Goal: Transaction & Acquisition: Subscribe to service/newsletter

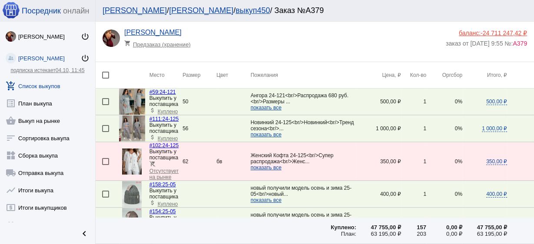
click at [129, 131] on img at bounding box center [132, 129] width 26 height 26
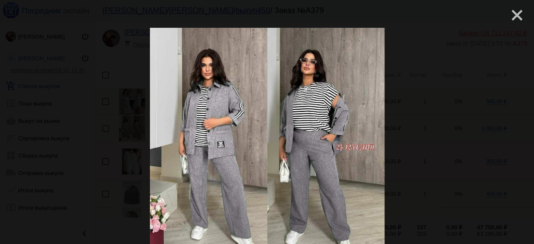
click at [508, 17] on mat-icon "close" at bounding box center [513, 12] width 10 height 10
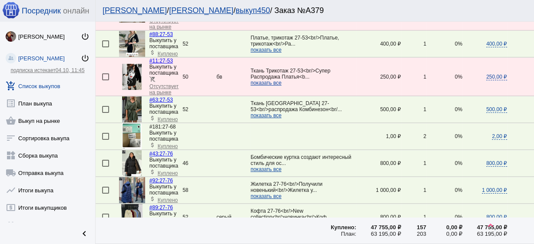
scroll to position [348, 0]
click at [136, 96] on img at bounding box center [132, 109] width 20 height 26
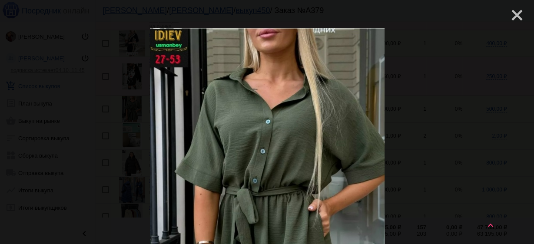
click at [510, 15] on mat-icon "close" at bounding box center [513, 12] width 10 height 10
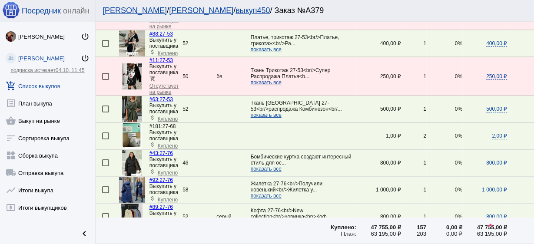
click at [272, 112] on span "показать все" at bounding box center [266, 115] width 31 height 6
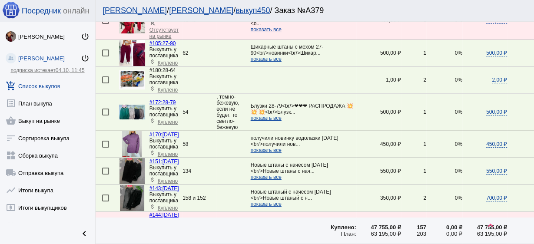
scroll to position [765, 0]
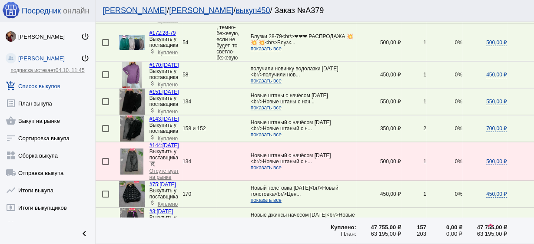
click at [136, 126] on img at bounding box center [132, 129] width 24 height 26
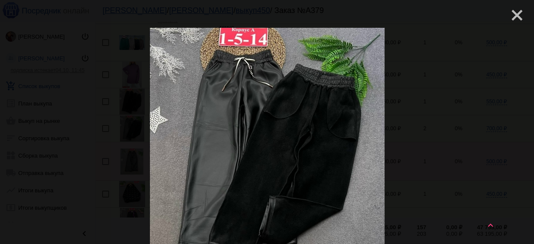
click at [508, 17] on mat-icon "close" at bounding box center [513, 12] width 10 height 10
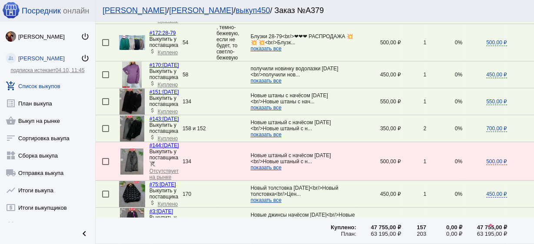
click at [134, 99] on img at bounding box center [131, 102] width 25 height 26
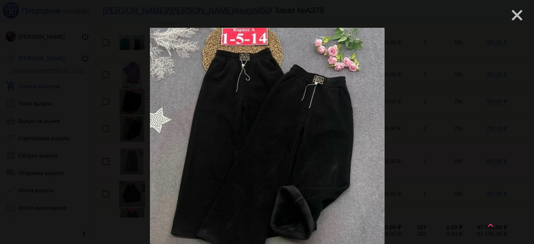
click at [508, 16] on mat-icon "close" at bounding box center [513, 12] width 10 height 10
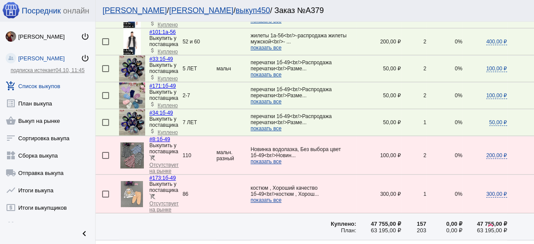
scroll to position [1355, 0]
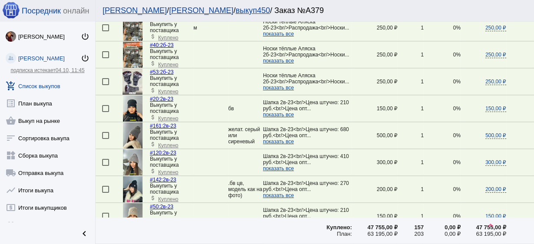
scroll to position [973, 0]
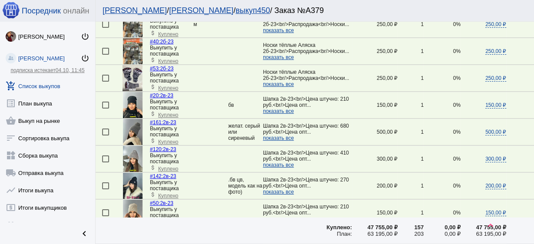
click at [137, 148] on img at bounding box center [133, 159] width 20 height 26
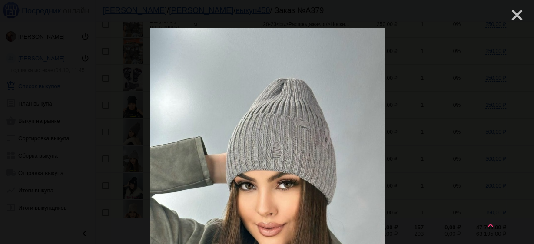
click at [511, 13] on mat-icon "close" at bounding box center [513, 12] width 10 height 10
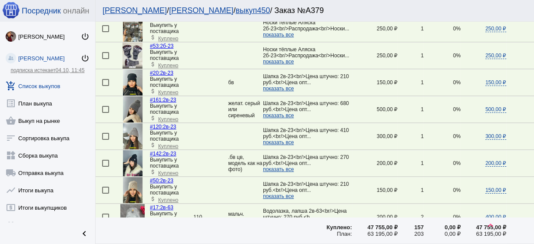
scroll to position [1008, 0]
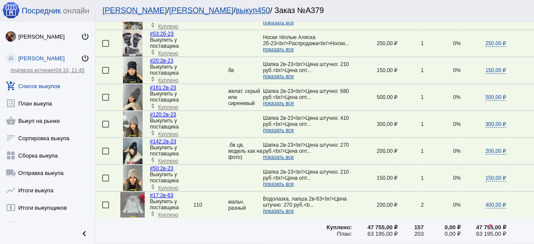
click at [132, 166] on img at bounding box center [133, 178] width 20 height 26
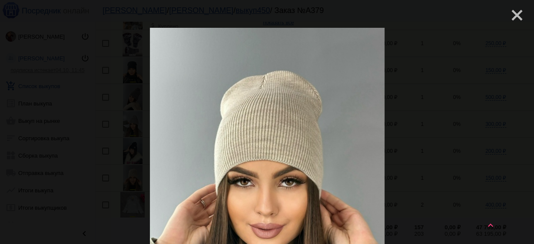
click at [508, 17] on mat-icon "close" at bounding box center [513, 12] width 10 height 10
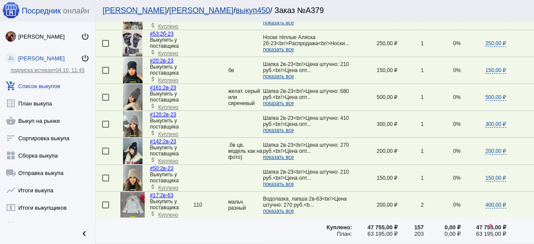
click at [134, 139] on img at bounding box center [133, 151] width 20 height 26
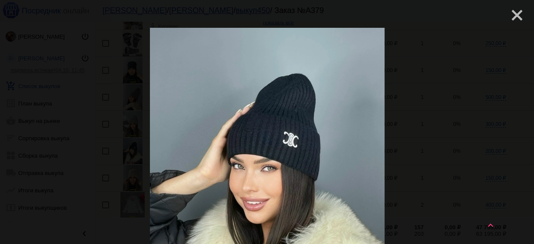
click at [508, 17] on mat-icon "close" at bounding box center [513, 12] width 10 height 10
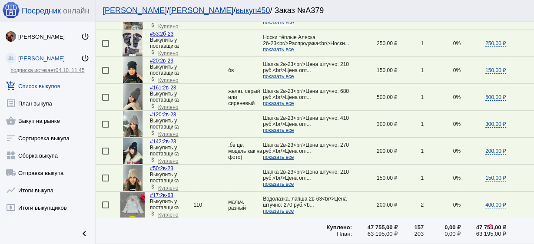
click at [132, 139] on img at bounding box center [133, 151] width 20 height 26
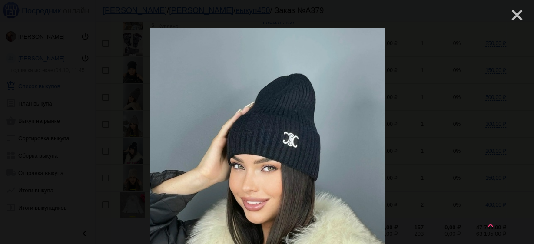
click at [509, 15] on mat-icon "close" at bounding box center [513, 12] width 10 height 10
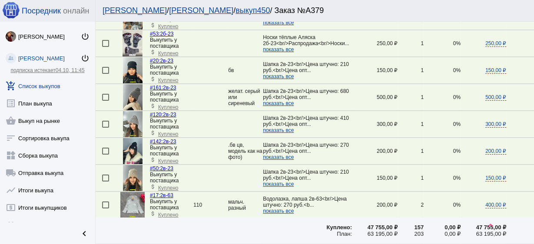
click at [133, 168] on img at bounding box center [133, 178] width 20 height 26
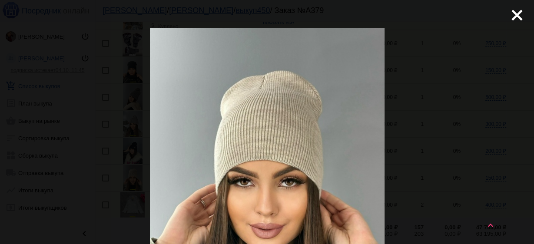
click at [508, 17] on mat-icon "close" at bounding box center [513, 12] width 10 height 10
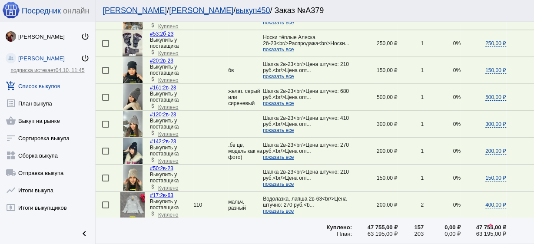
click at [117, 175] on mat-checkbox at bounding box center [110, 178] width 17 height 7
click at [133, 166] on img at bounding box center [133, 178] width 20 height 26
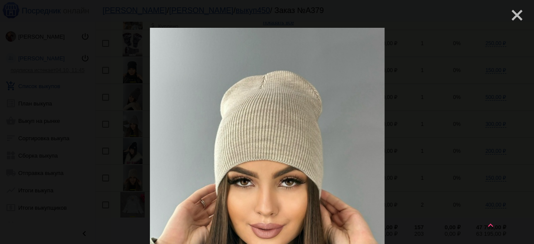
click at [519, 17] on mat-icon "close" at bounding box center [513, 12] width 10 height 10
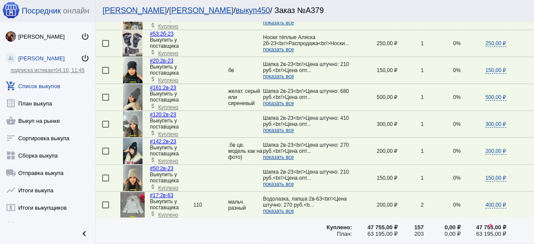
click at [130, 69] on img at bounding box center [133, 70] width 20 height 26
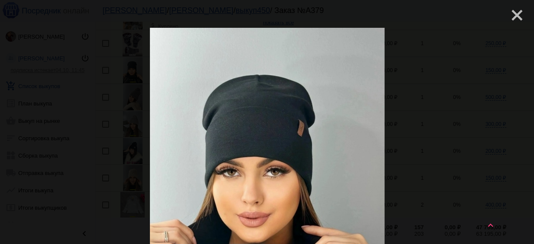
click at [511, 12] on mat-icon "close" at bounding box center [513, 12] width 10 height 10
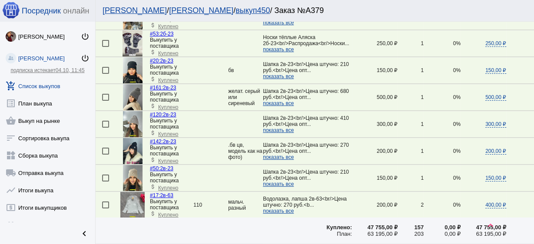
click at [128, 142] on img at bounding box center [133, 151] width 20 height 26
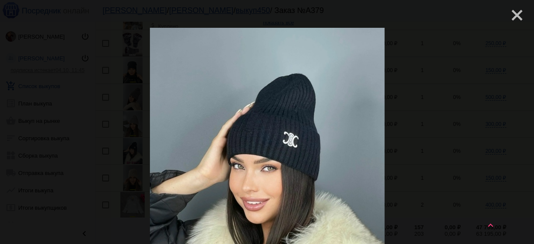
click at [512, 17] on mat-icon "close" at bounding box center [513, 12] width 10 height 10
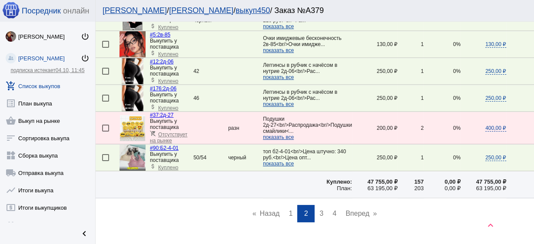
scroll to position [1318, 0]
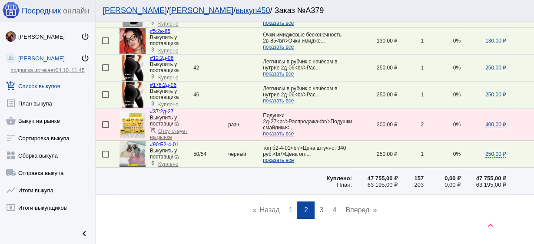
click at [319, 206] on span "3" at bounding box center [321, 209] width 4 height 7
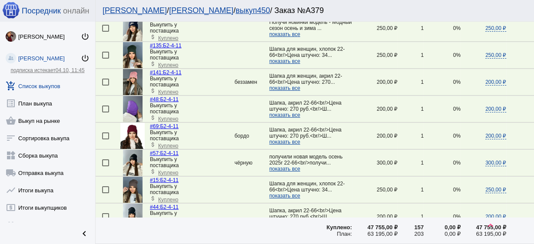
scroll to position [417, 0]
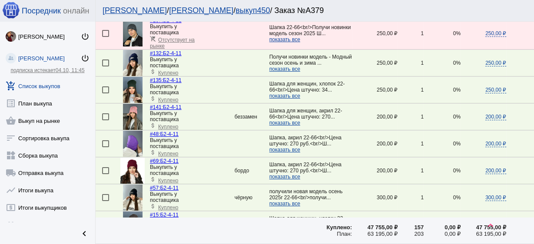
click at [134, 91] on img at bounding box center [133, 90] width 20 height 26
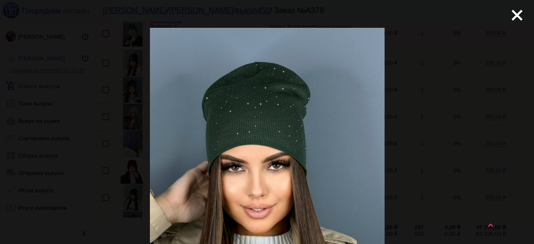
click at [521, 11] on div "close get_app скачать" at bounding box center [267, 237] width 534 height 474
click at [508, 11] on mat-icon "close" at bounding box center [513, 12] width 10 height 10
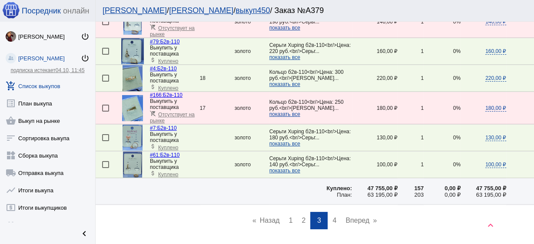
scroll to position [1380, 0]
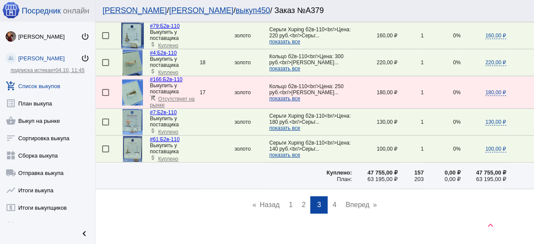
click at [289, 201] on span "1" at bounding box center [291, 204] width 4 height 7
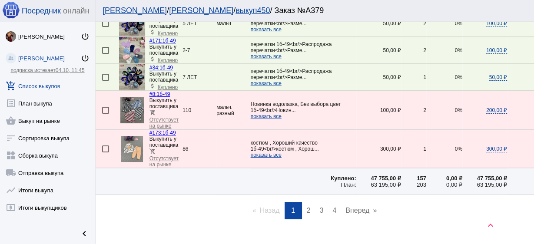
scroll to position [1389, 0]
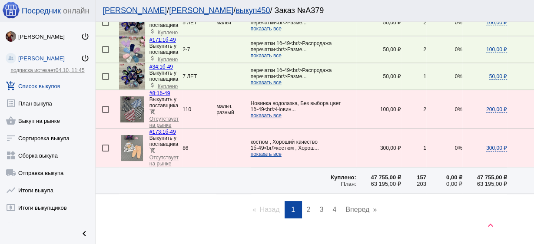
click at [307, 206] on span "2" at bounding box center [309, 209] width 4 height 7
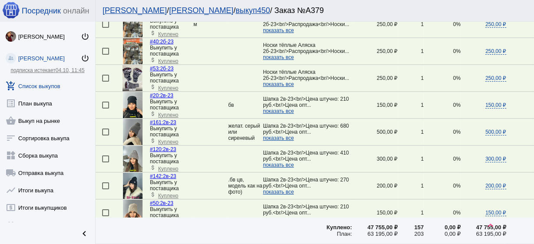
scroll to position [1008, 0]
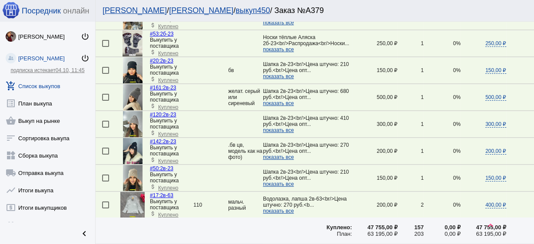
click at [106, 175] on div at bounding box center [105, 178] width 7 height 7
click at [106, 182] on input "checkbox" at bounding box center [105, 182] width 0 height 0
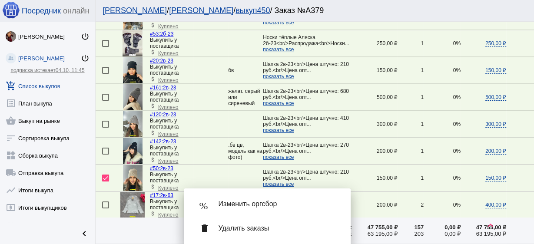
click at [103, 175] on div at bounding box center [105, 178] width 7 height 7
click at [105, 182] on input "checkbox" at bounding box center [105, 182] width 0 height 0
checkbox input "false"
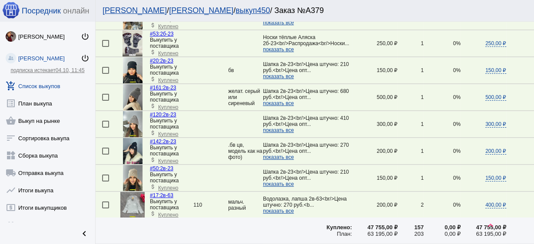
click at [104, 94] on div at bounding box center [105, 97] width 7 height 7
click at [105, 101] on input "checkbox" at bounding box center [105, 101] width 0 height 0
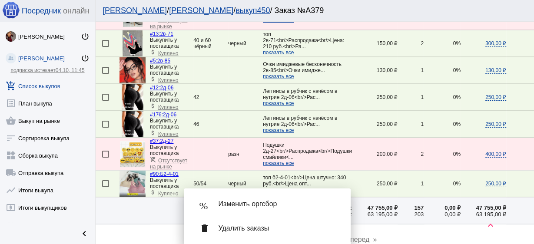
scroll to position [1318, 0]
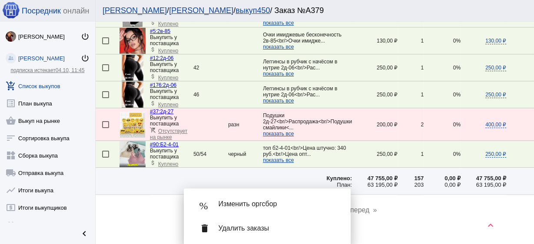
click at [394, 238] on div "keyboard_arrow_up" at bounding box center [315, 243] width 438 height 35
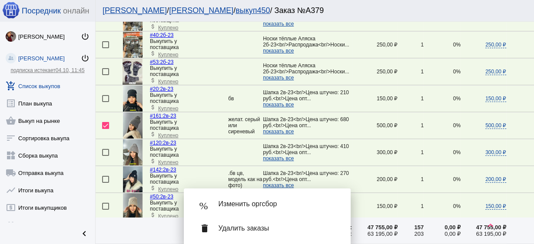
scroll to position [936, 0]
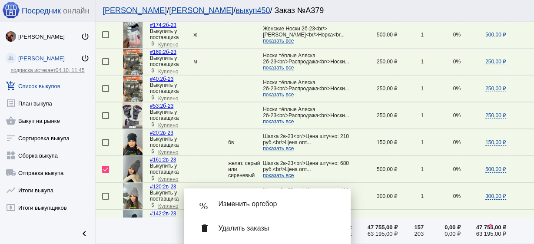
click at [105, 166] on div at bounding box center [105, 169] width 7 height 7
click at [105, 173] on input "checkbox" at bounding box center [105, 173] width 0 height 0
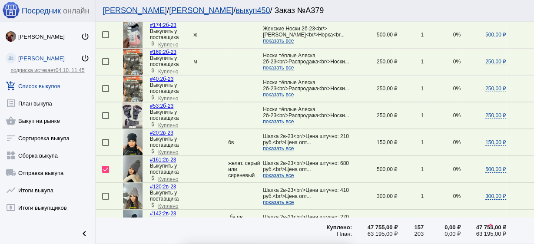
checkbox input "false"
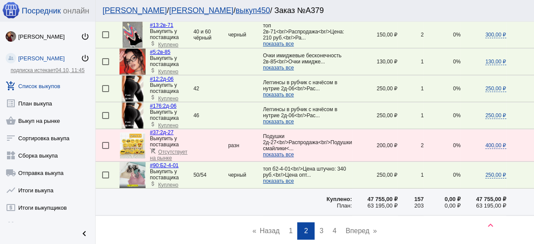
scroll to position [1318, 0]
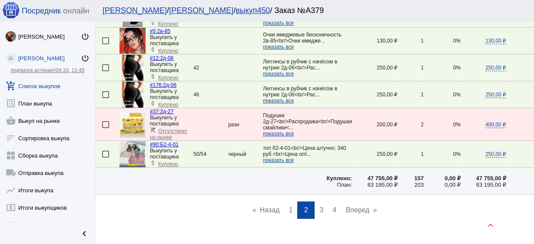
click at [319, 206] on span "3" at bounding box center [321, 209] width 4 height 7
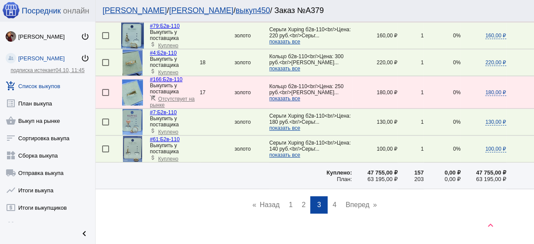
scroll to position [1380, 0]
click at [334, 196] on link "page 4" at bounding box center [334, 204] width 13 height 17
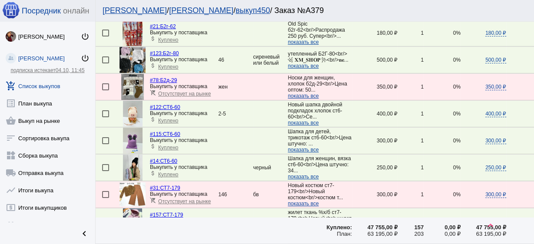
scroll to position [556, 0]
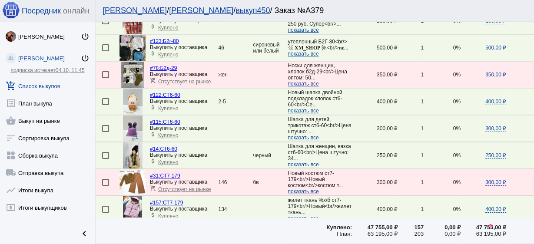
click at [132, 157] on img at bounding box center [133, 155] width 20 height 26
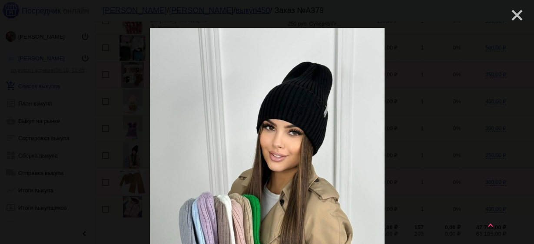
click at [512, 11] on mat-icon "close" at bounding box center [513, 12] width 10 height 10
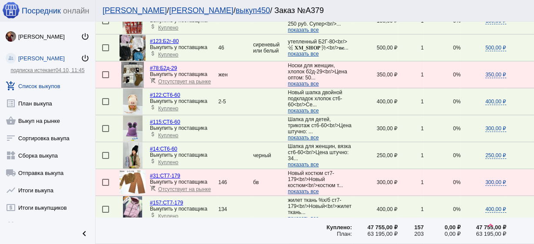
click at [135, 149] on img at bounding box center [133, 155] width 20 height 26
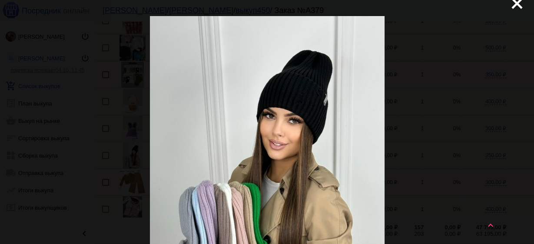
scroll to position [0, 0]
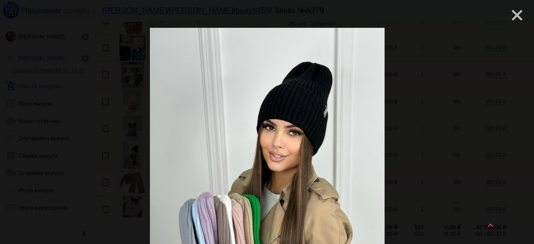
click at [508, 16] on mat-icon "close" at bounding box center [513, 12] width 10 height 10
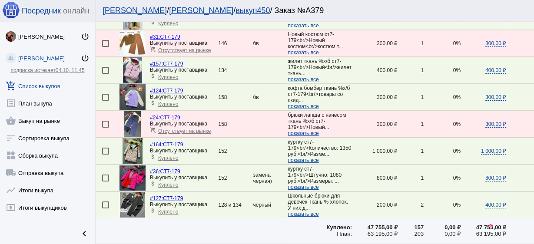
scroll to position [757, 0]
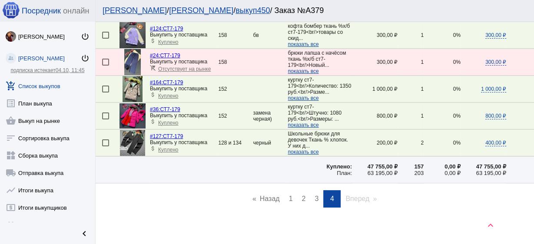
click at [315, 196] on span "3" at bounding box center [317, 198] width 4 height 7
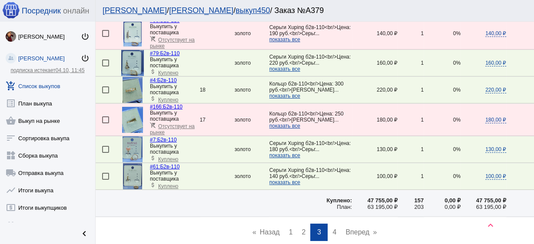
scroll to position [1380, 0]
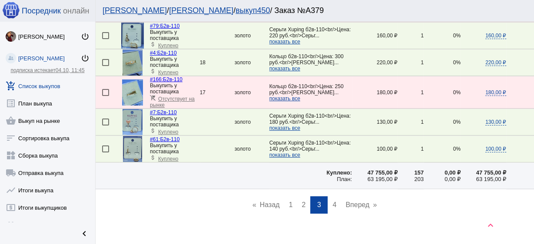
click at [304, 196] on link "page 2" at bounding box center [303, 204] width 13 height 17
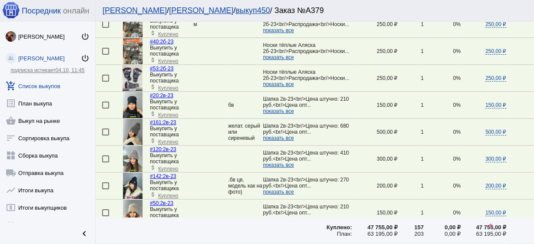
scroll to position [1008, 0]
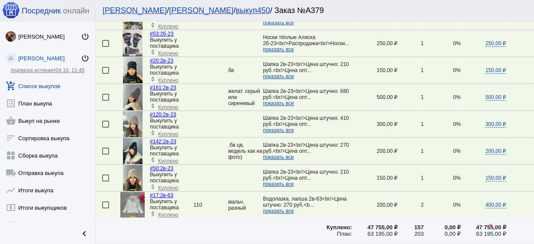
click at [133, 113] on img at bounding box center [133, 124] width 20 height 26
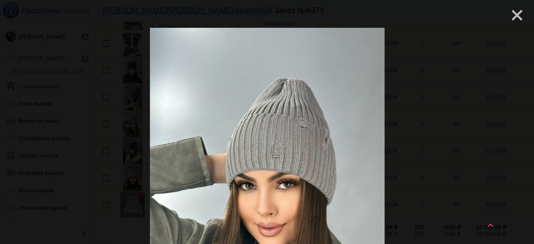
click at [514, 16] on mat-icon "close" at bounding box center [513, 12] width 10 height 10
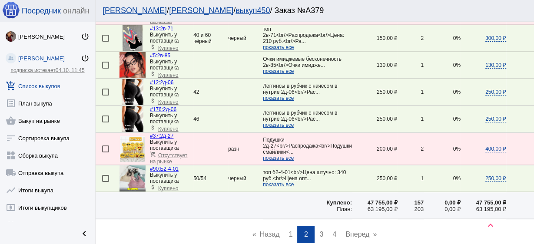
scroll to position [1318, 0]
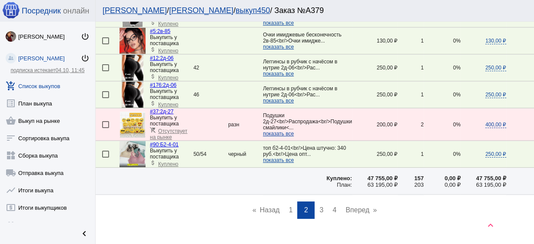
click at [319, 206] on span "3" at bounding box center [321, 209] width 4 height 7
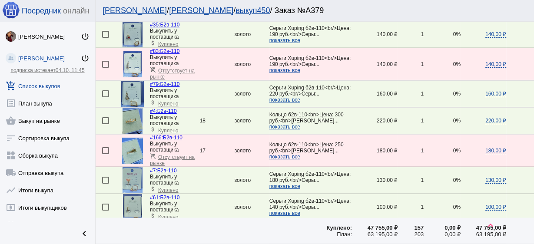
scroll to position [1380, 0]
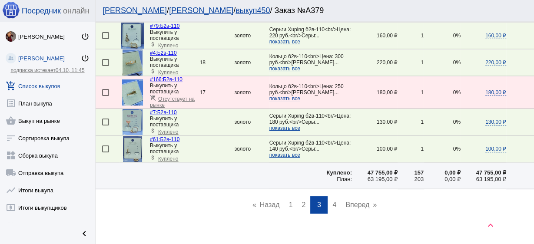
click at [332, 201] on span "4" at bounding box center [334, 204] width 4 height 7
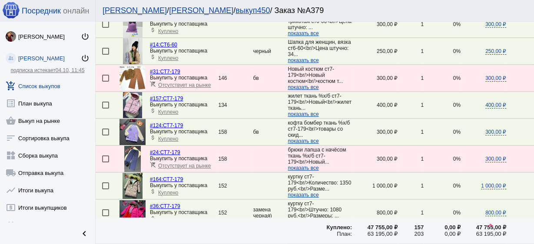
scroll to position [757, 0]
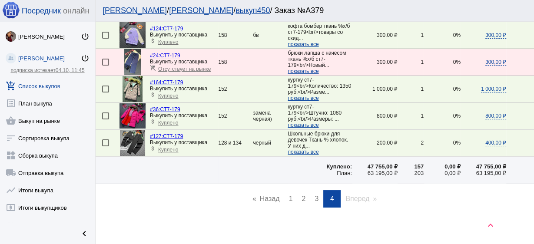
click at [289, 195] on span "1" at bounding box center [291, 198] width 4 height 7
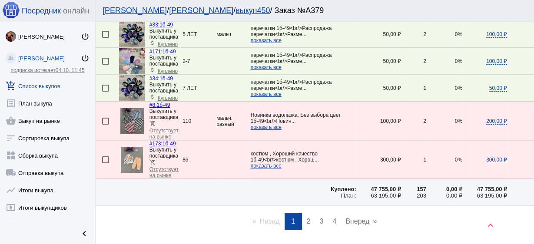
scroll to position [1389, 0]
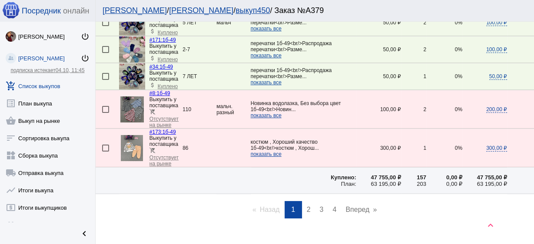
click at [307, 206] on span "2" at bounding box center [309, 209] width 4 height 7
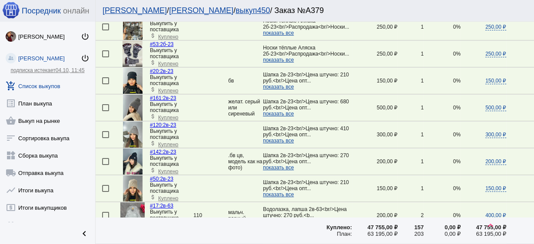
scroll to position [1008, 0]
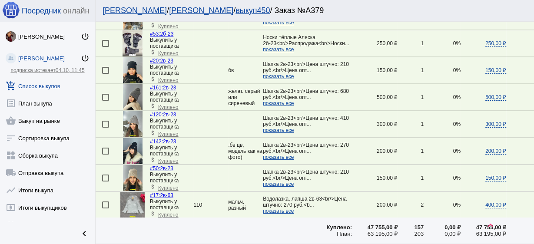
click at [167, 85] on link "#161: 2в-23" at bounding box center [163, 88] width 26 height 6
click at [167, 104] on span "Куплено" at bounding box center [168, 107] width 20 height 6
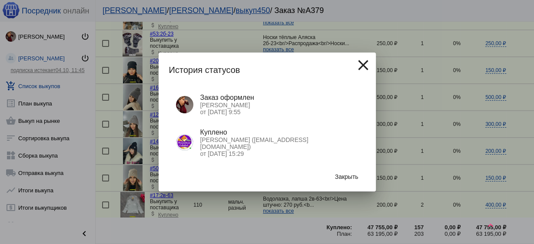
click at [367, 63] on mat-icon "close" at bounding box center [363, 64] width 17 height 17
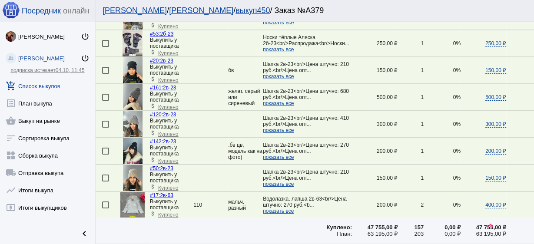
click at [173, 158] on span "Куплено" at bounding box center [168, 161] width 20 height 6
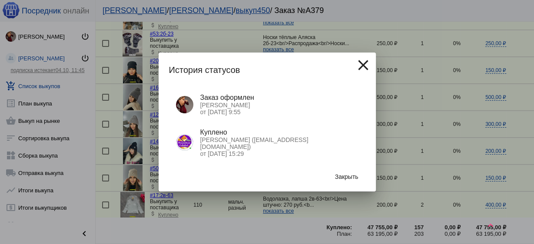
click at [361, 65] on mat-icon "close" at bounding box center [363, 64] width 17 height 17
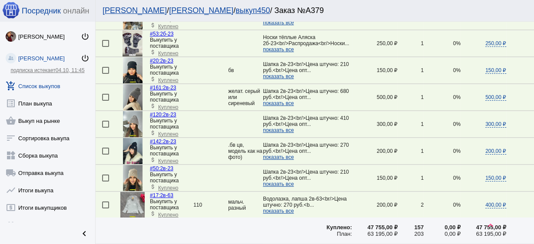
click at [176, 104] on span "Куплено" at bounding box center [168, 107] width 20 height 6
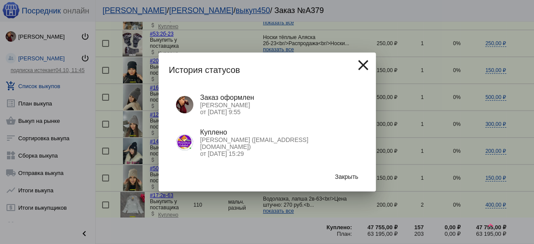
click at [361, 66] on mat-icon "close" at bounding box center [363, 64] width 17 height 17
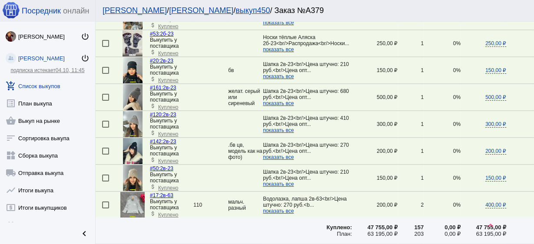
click at [167, 185] on span "Куплено" at bounding box center [168, 188] width 20 height 6
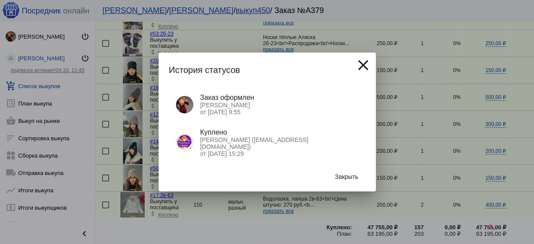
click at [359, 69] on mat-icon "close" at bounding box center [363, 64] width 17 height 17
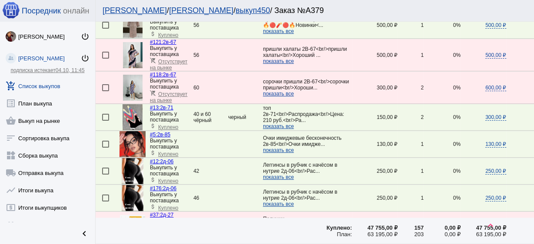
scroll to position [1286, 0]
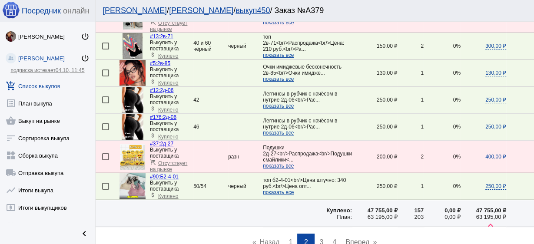
click at [319, 239] on span "3" at bounding box center [321, 242] width 4 height 7
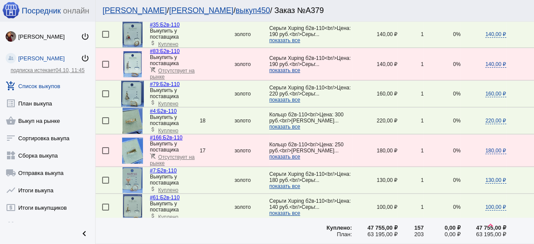
scroll to position [1380, 0]
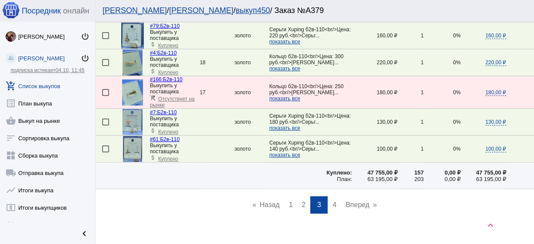
click at [333, 201] on span "4" at bounding box center [334, 204] width 4 height 7
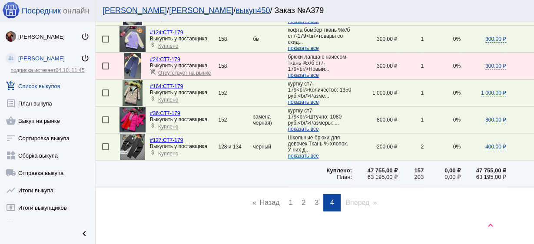
scroll to position [757, 0]
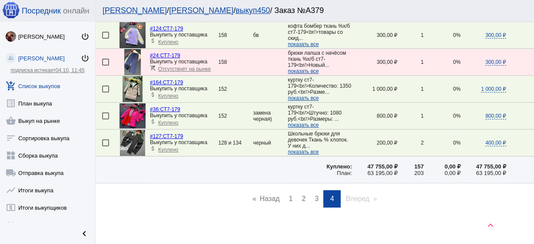
click at [289, 196] on span "1" at bounding box center [291, 198] width 4 height 7
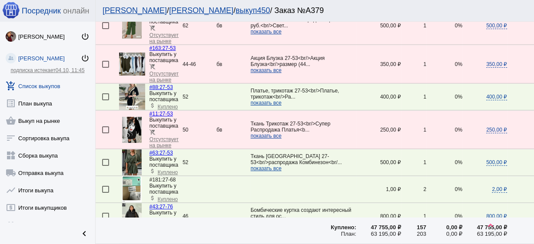
scroll to position [313, 0]
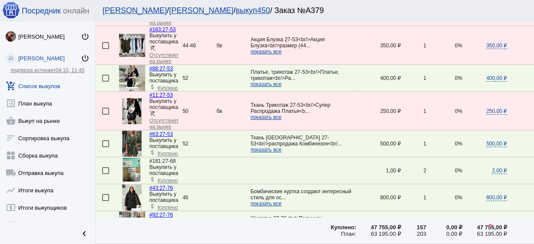
click at [134, 71] on img at bounding box center [132, 78] width 26 height 26
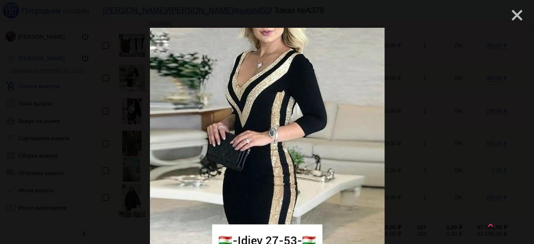
click at [508, 13] on mat-icon "close" at bounding box center [513, 12] width 10 height 10
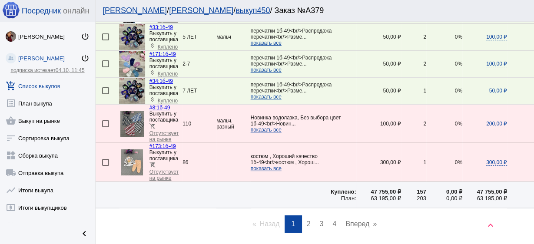
scroll to position [1389, 0]
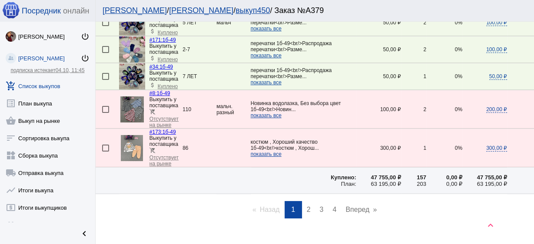
click at [311, 201] on link "page 2" at bounding box center [308, 209] width 13 height 17
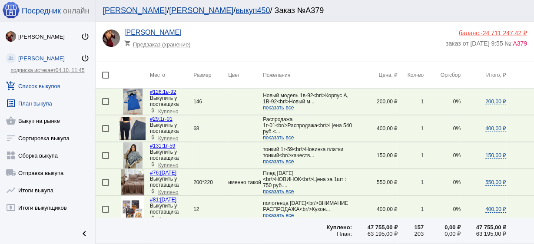
click at [33, 103] on link "list_alt План выкупа" at bounding box center [47, 101] width 95 height 17
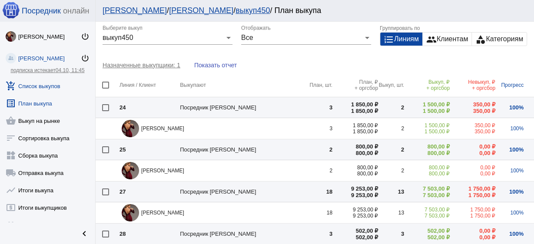
click at [33, 83] on link "add_shopping_cart Список выкупов" at bounding box center [47, 84] width 95 height 17
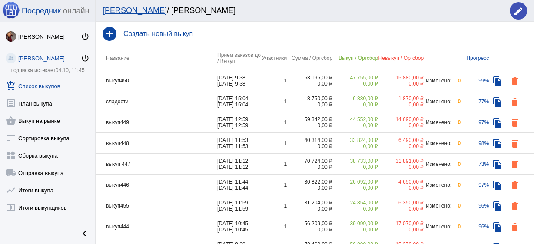
click at [170, 81] on td "выкуп450" at bounding box center [157, 80] width 122 height 21
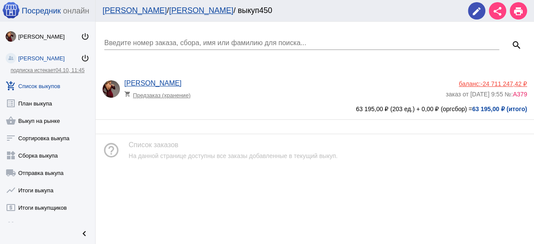
click at [257, 89] on app-delivery-type "shopping_cart Предзаказ (хранение)" at bounding box center [282, 92] width 317 height 11
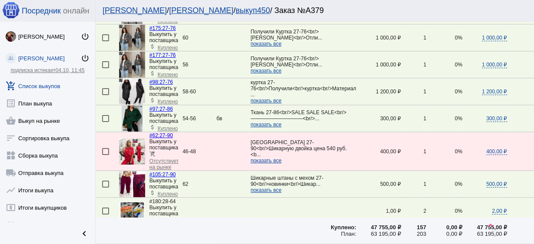
scroll to position [626, 0]
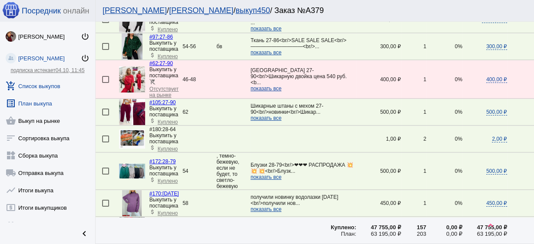
drag, startPoint x: 191, startPoint y: 168, endPoint x: 44, endPoint y: 106, distance: 158.9
click at [44, 106] on link "list_alt План выкупа" at bounding box center [47, 101] width 95 height 17
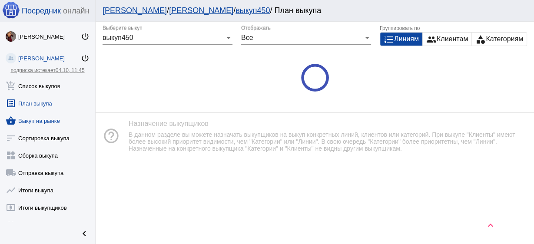
click at [46, 120] on link "shopping_basket Выкуп на рынке" at bounding box center [47, 118] width 95 height 17
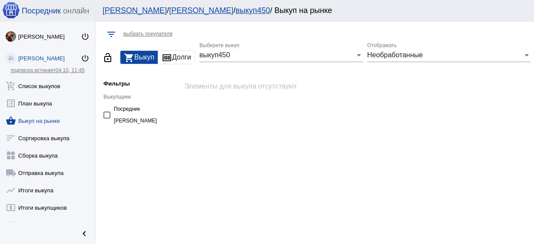
click at [235, 58] on div "выкуп450" at bounding box center [277, 55] width 156 height 8
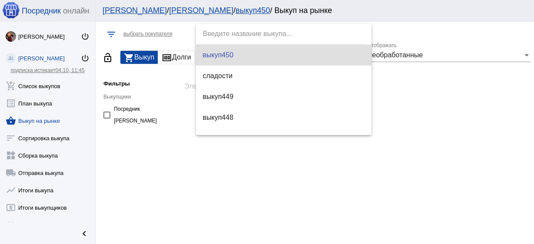
click at [416, 97] on div at bounding box center [267, 122] width 534 height 244
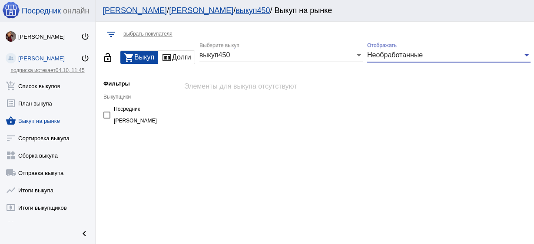
click at [398, 58] on span "Необработанные" at bounding box center [395, 54] width 56 height 7
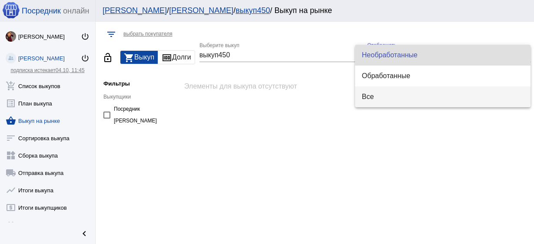
click at [375, 103] on span "Все" at bounding box center [443, 96] width 162 height 21
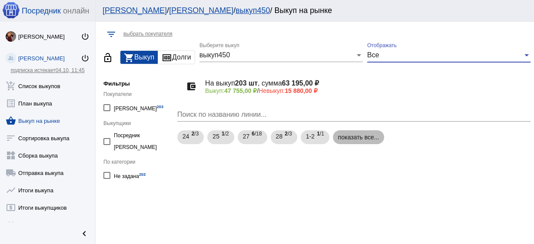
click at [356, 139] on mat-chip "показать все..." at bounding box center [359, 137] width 52 height 14
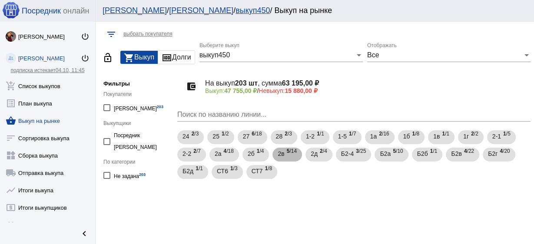
click at [287, 154] on span "5 /14" at bounding box center [292, 155] width 10 height 18
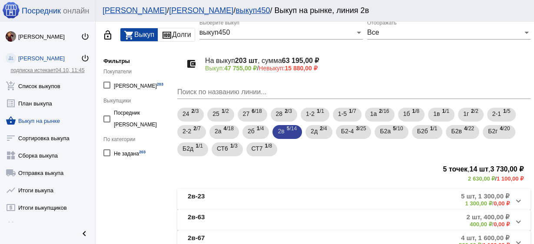
scroll to position [35, 0]
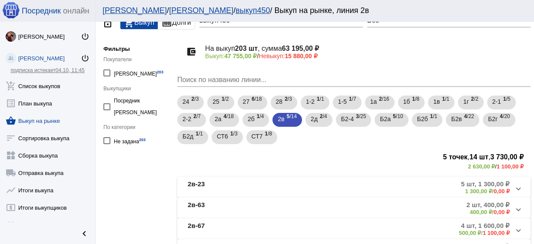
click at [237, 189] on mat-panel-title "2в-23" at bounding box center [238, 187] width 100 height 14
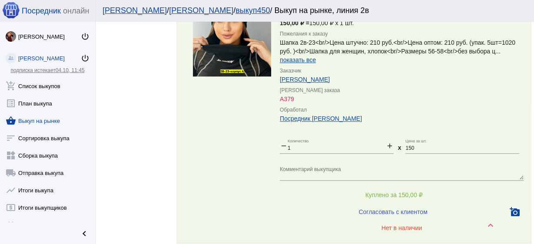
scroll to position [626, 0]
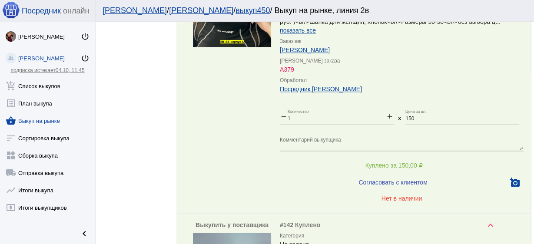
click at [404, 196] on span "Нет в наличии" at bounding box center [401, 198] width 41 height 7
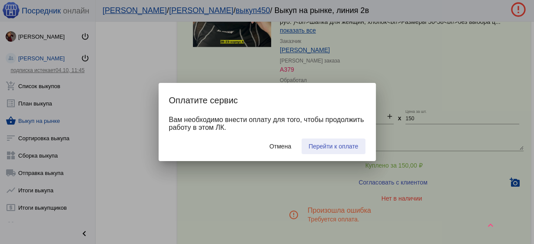
click at [328, 149] on span "Перейти к оплате" at bounding box center [333, 146] width 50 height 7
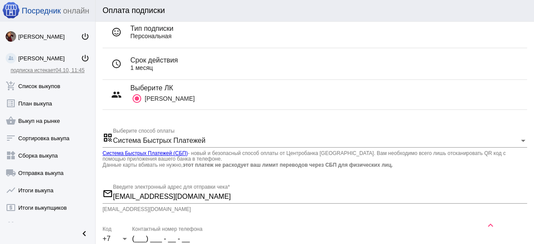
scroll to position [104, 0]
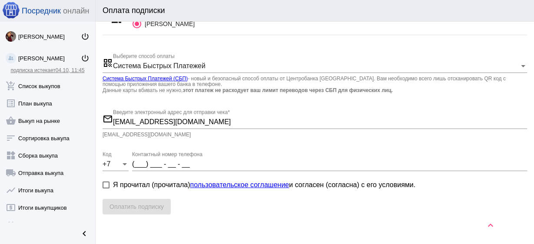
click at [137, 167] on input "(___) ___ - __ - __" at bounding box center [329, 164] width 395 height 8
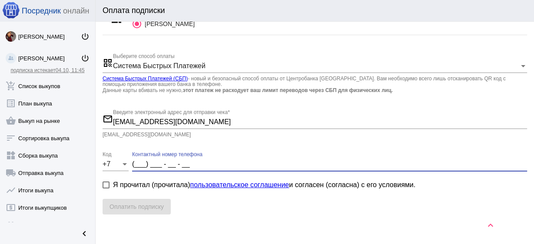
type input "9"
type input "(9__) ___ - __ - __"
type input "91"
type input "(91_) ___ - __ - __"
type input "915"
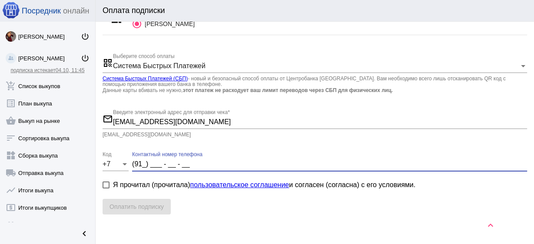
type input "(915) ___ - __ - __"
type input "9159"
type input "(915) 9__ - __ - __"
type input "91596"
type input "(915) 96_ - __ - __"
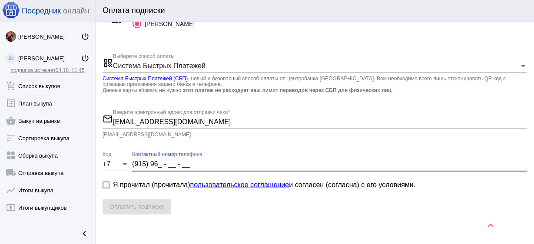
type input "915960"
type input "(915) 960 - __ - __"
type input "9159601"
type input "(915) 960 - 1_ - __"
type input "91596010"
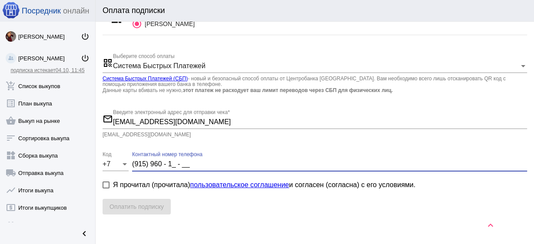
type input "(915) 960 - 10 - __"
type input "915960100"
type input "(915) 960 - 10 - 0_"
type input "9159601003"
type input "(915) 960 - 10 - 03"
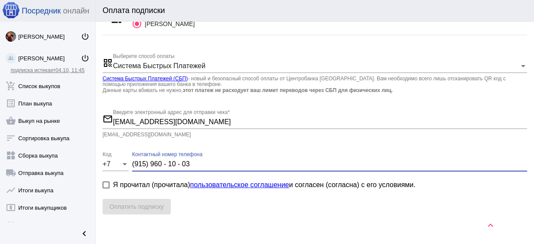
click at [140, 182] on span "Я прочитал (прочитала) пользовательское соглашение и согласен (согласна) с его …" at bounding box center [264, 185] width 302 height 10
click at [106, 189] on input "Я прочитал (прочитала) пользовательское соглашение и согласен (согласна) с его …" at bounding box center [106, 189] width 0 height 0
checkbox input "true"
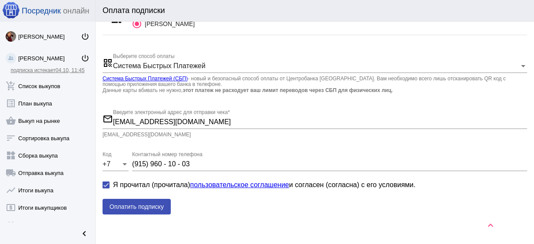
click at [145, 205] on span "Оплатить подписку" at bounding box center [136, 206] width 54 height 7
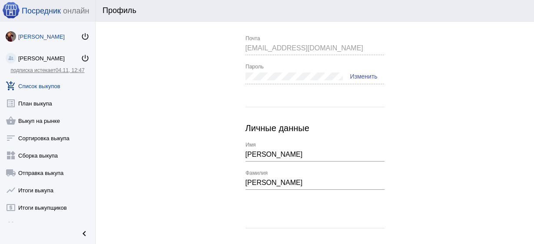
click at [58, 88] on link "add_shopping_cart Список выкупов" at bounding box center [47, 84] width 95 height 17
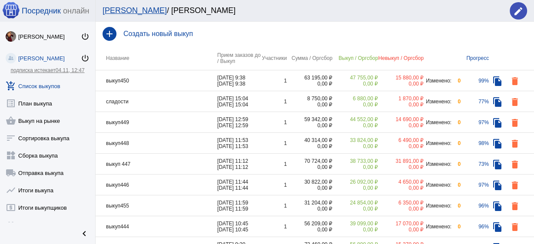
click at [160, 79] on td "выкуп450" at bounding box center [157, 80] width 122 height 21
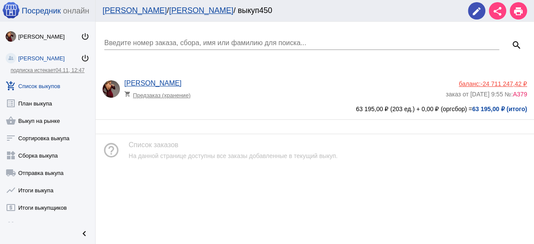
click at [239, 102] on div "[PERSON_NAME] shopping_cart Предзаказ (хранение)" at bounding box center [284, 91] width 321 height 23
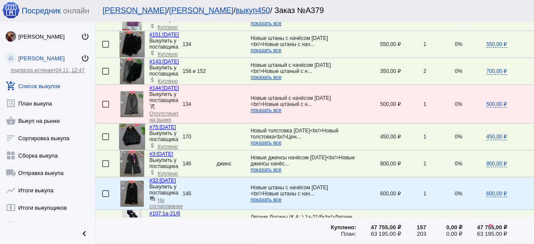
scroll to position [869, 0]
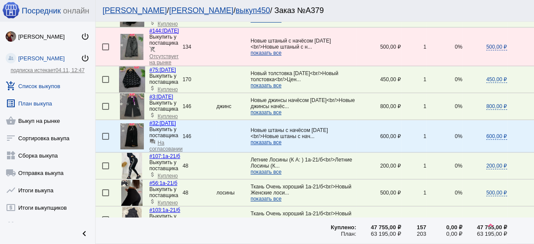
click at [30, 106] on link "list_alt План выкупа" at bounding box center [47, 101] width 95 height 17
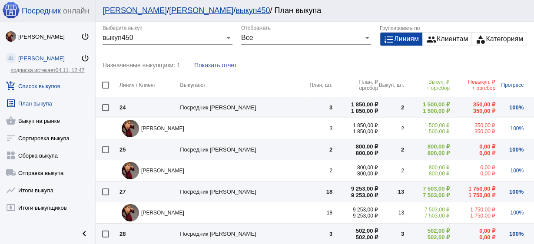
click at [36, 87] on link "add_shopping_cart Список выкупов" at bounding box center [47, 84] width 95 height 17
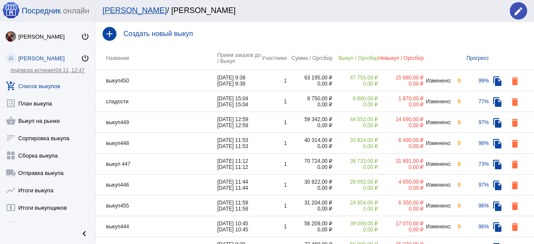
click at [167, 80] on td "выкуп450" at bounding box center [157, 80] width 122 height 21
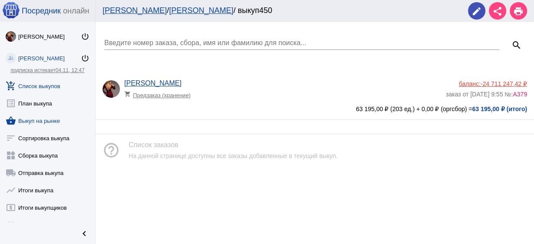
click at [57, 123] on link "shopping_basket Выкуп на рынке" at bounding box center [47, 118] width 95 height 17
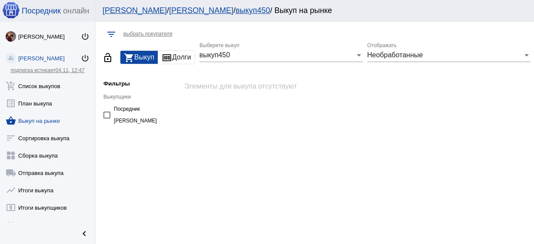
click at [401, 53] on span "Необработанные" at bounding box center [395, 54] width 56 height 7
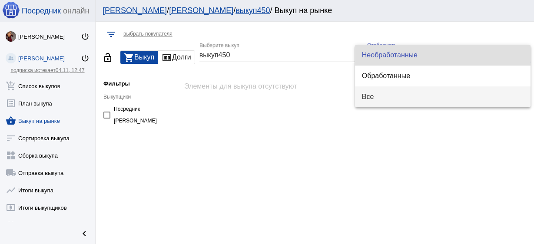
click at [393, 95] on span "Все" at bounding box center [443, 96] width 162 height 21
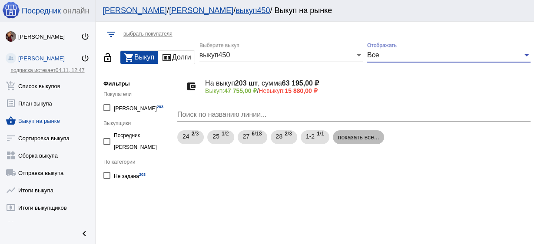
click at [352, 137] on mat-chip "показать все..." at bounding box center [359, 137] width 52 height 14
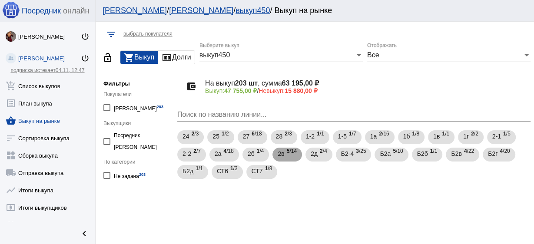
click at [288, 154] on b "5" at bounding box center [288, 151] width 3 height 6
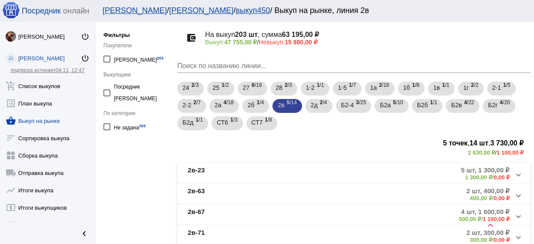
scroll to position [70, 0]
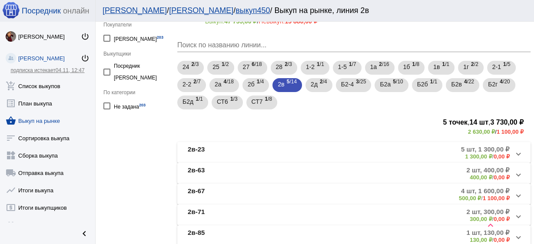
click at [249, 147] on mat-panel-title "2в-23" at bounding box center [238, 153] width 100 height 14
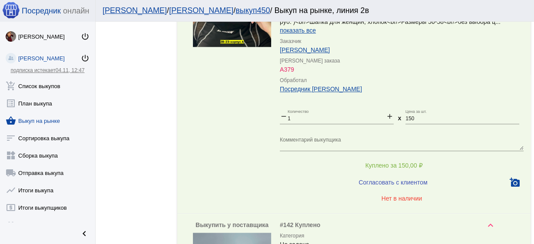
scroll to position [730, 0]
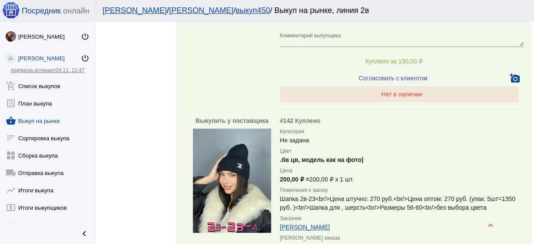
click at [392, 93] on span "Нет в наличии" at bounding box center [401, 94] width 41 height 7
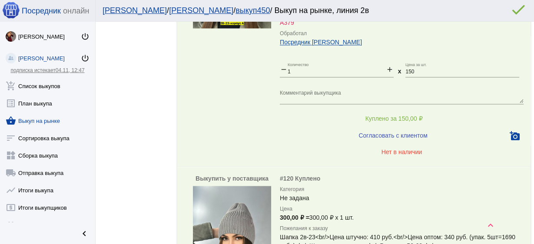
click at [400, 149] on span "Нет в наличии" at bounding box center [401, 151] width 41 height 7
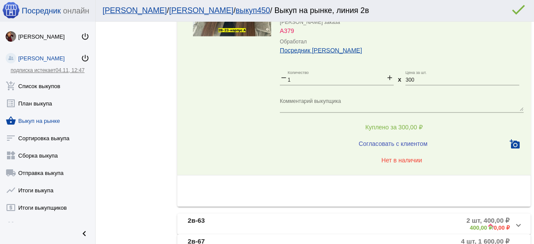
scroll to position [1494, 0]
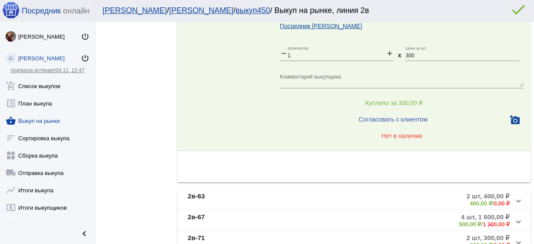
click at [386, 136] on span "Нет в наличии" at bounding box center [401, 136] width 41 height 7
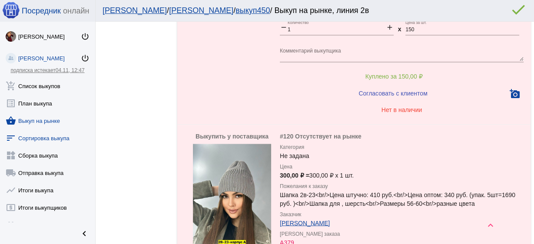
scroll to position [1182, 0]
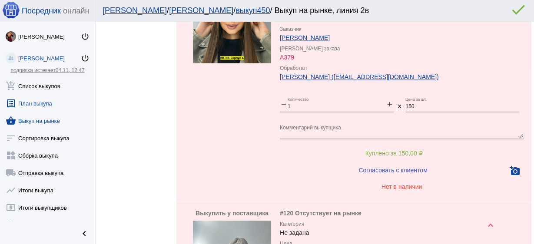
click at [38, 102] on link "list_alt План выкупа" at bounding box center [47, 101] width 95 height 17
